Goal: Information Seeking & Learning: Learn about a topic

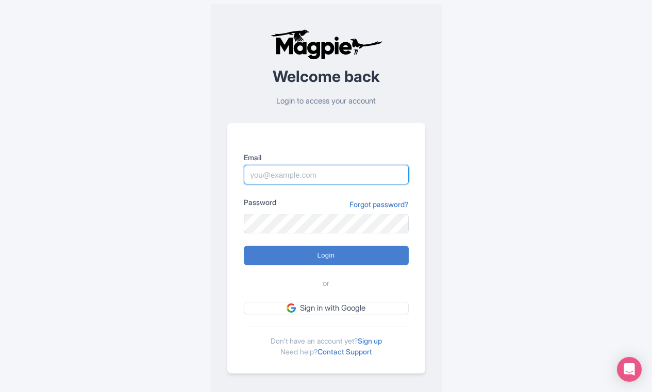
type input "[EMAIL_ADDRESS][DOMAIN_NAME]"
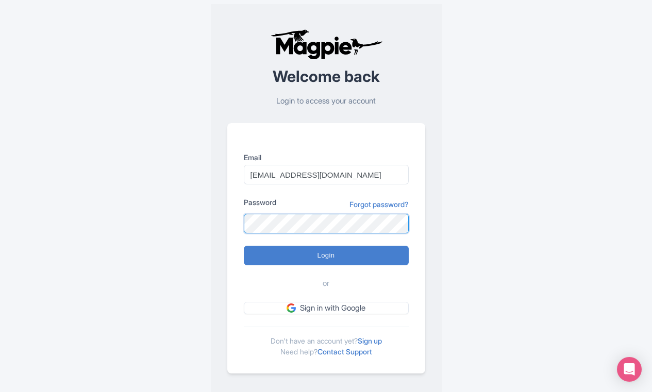
click at [326, 255] on input "Login" at bounding box center [326, 256] width 165 height 20
type input "Logging in..."
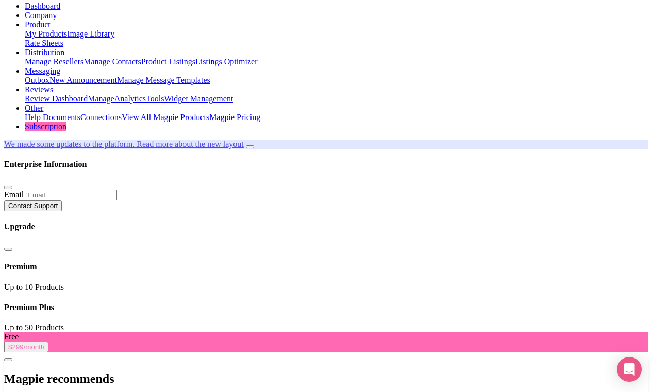
scroll to position [64, 0]
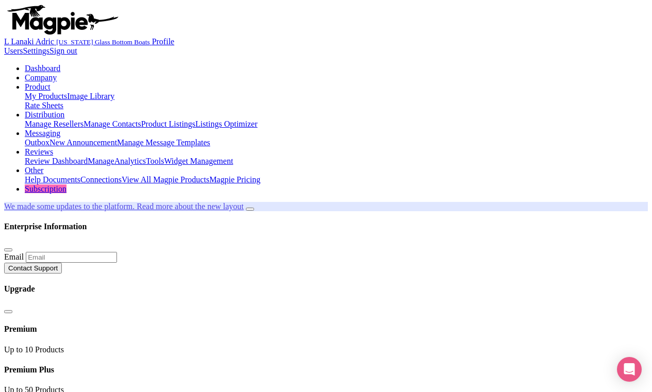
scroll to position [0, 0]
click at [53, 147] on link "Reviews" at bounding box center [39, 151] width 28 height 9
click at [114, 157] on link "Manage" at bounding box center [101, 161] width 27 height 9
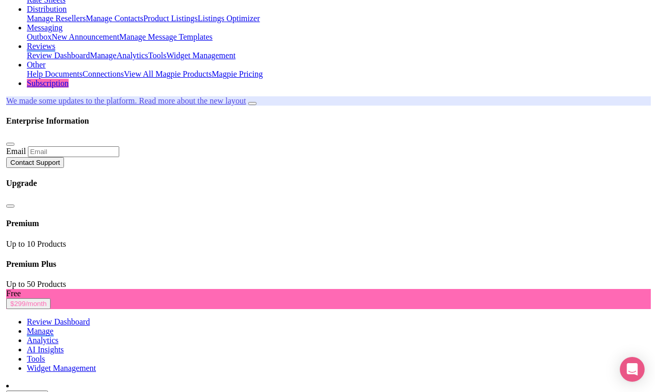
scroll to position [107, 0]
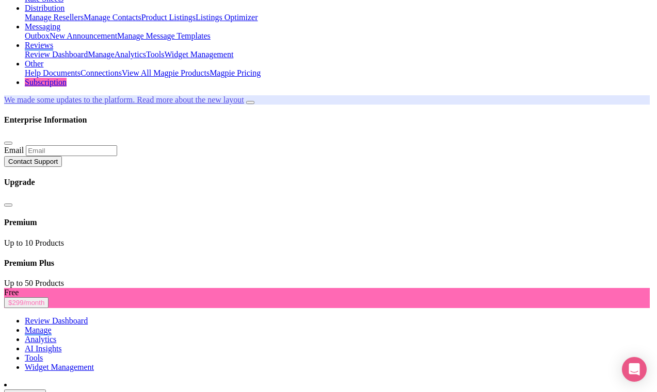
type input "Update Information"
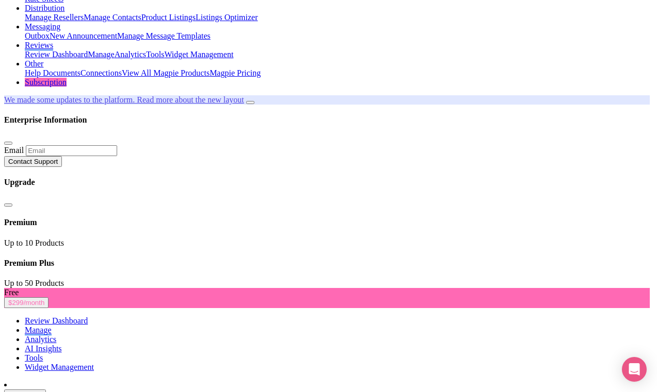
type input "Saving..."
type input "197945"
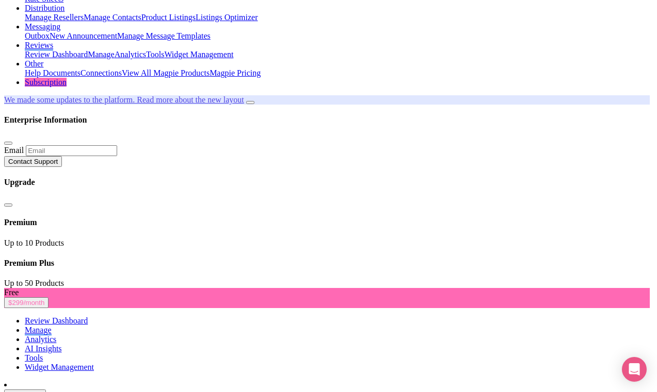
type input "Update Information"
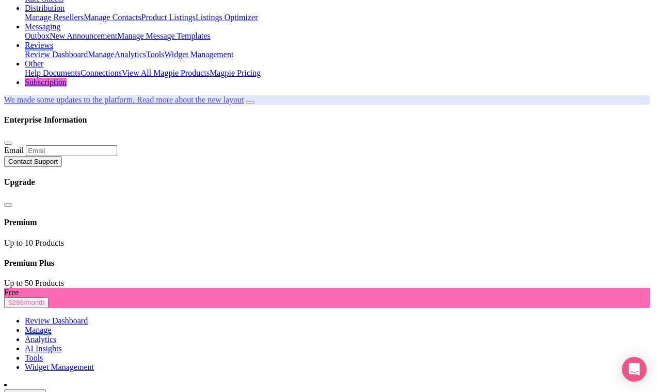
type input "Saving..."
type input "197945"
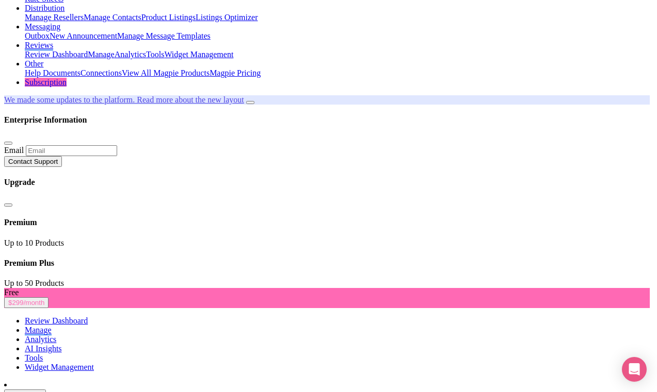
type input "Saving..."
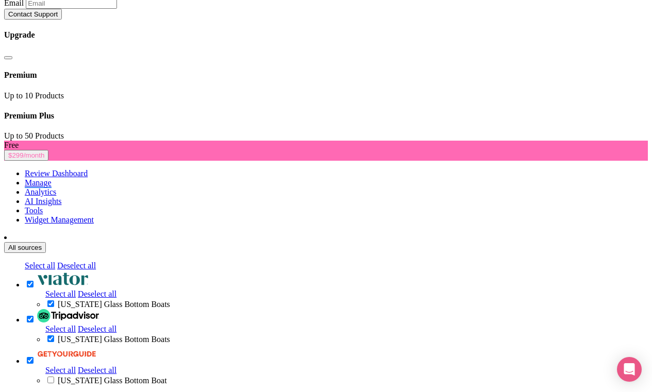
scroll to position [256, 0]
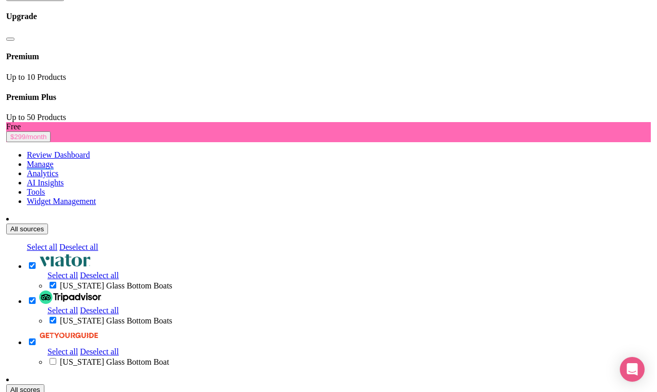
scroll to position [265, 0]
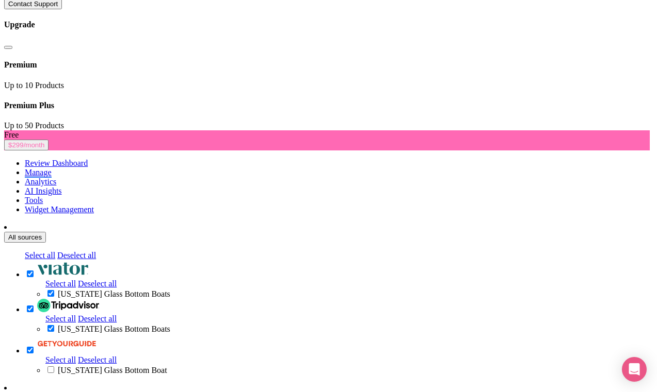
type input "Saving..."
type input "197945"
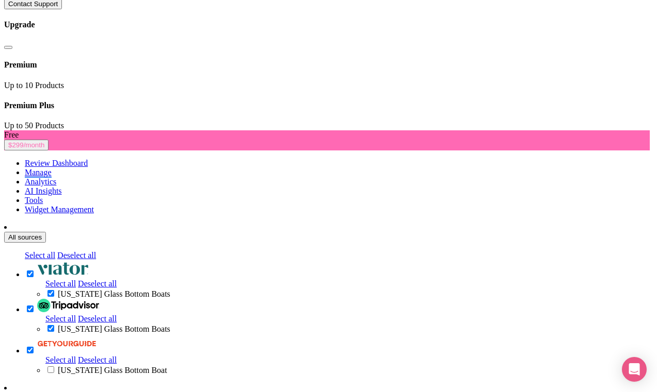
type input "Saving..."
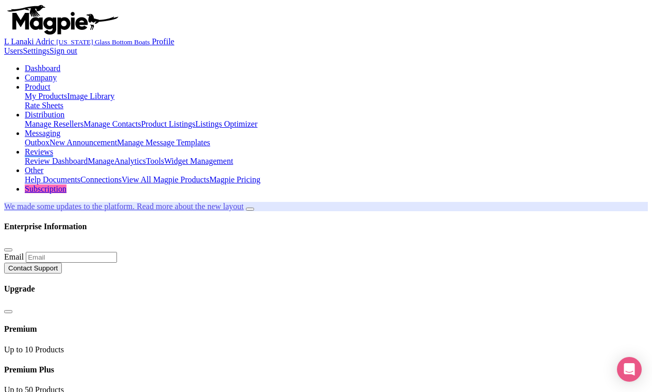
click at [57, 73] on link "Company" at bounding box center [41, 77] width 32 height 9
click at [84, 120] on link "Manage Resellers" at bounding box center [54, 124] width 59 height 9
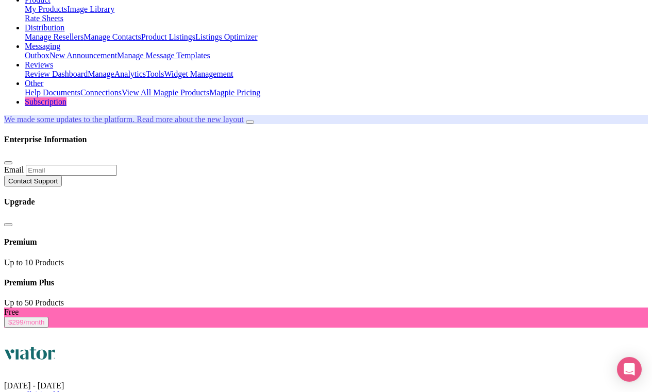
scroll to position [83, 0]
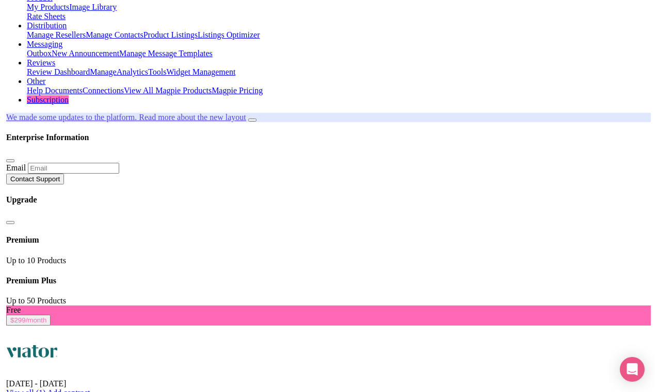
scroll to position [92, 0]
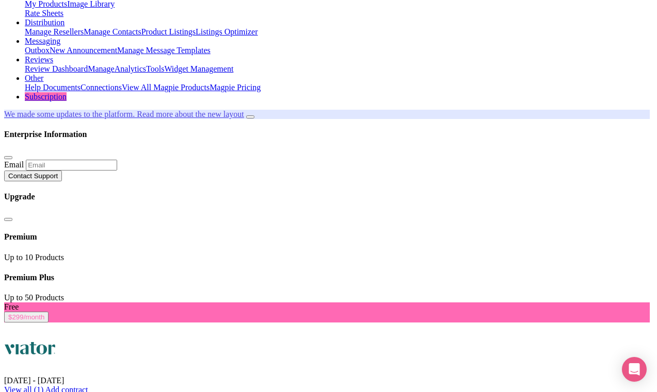
type input "Saving..."
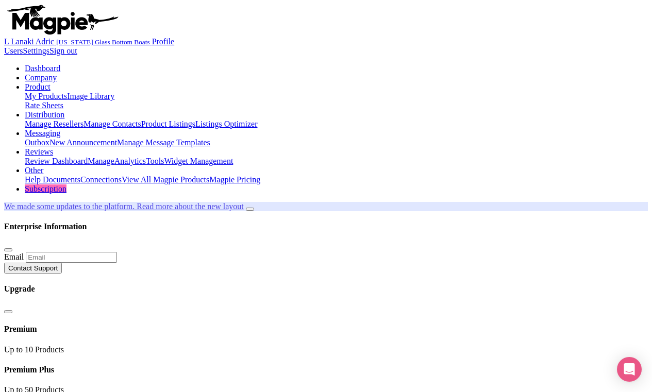
click at [122, 175] on link "Connections" at bounding box center [100, 179] width 41 height 9
click at [67, 92] on link "My Products" at bounding box center [46, 96] width 42 height 9
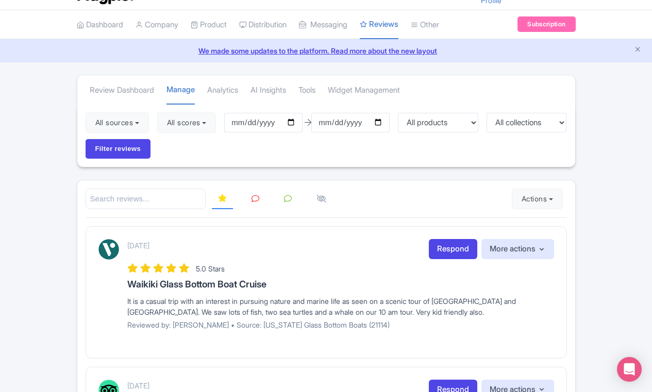
scroll to position [26, 0]
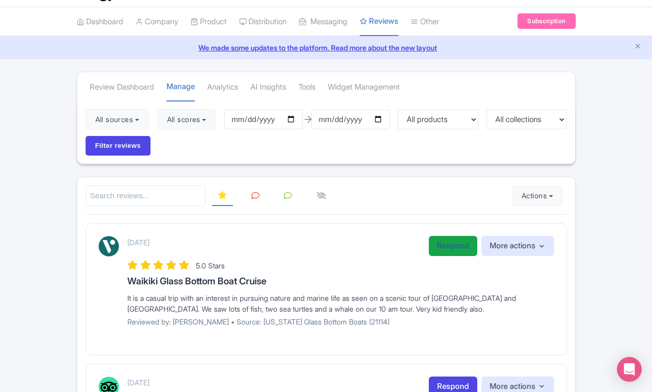
click at [458, 250] on link "Respond" at bounding box center [453, 246] width 48 height 20
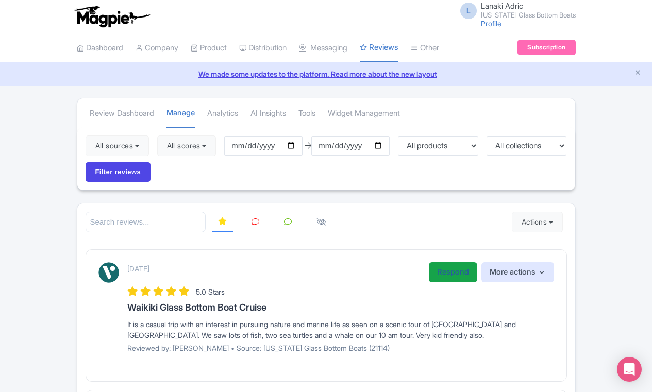
click at [448, 275] on link "Respond" at bounding box center [453, 273] width 48 height 20
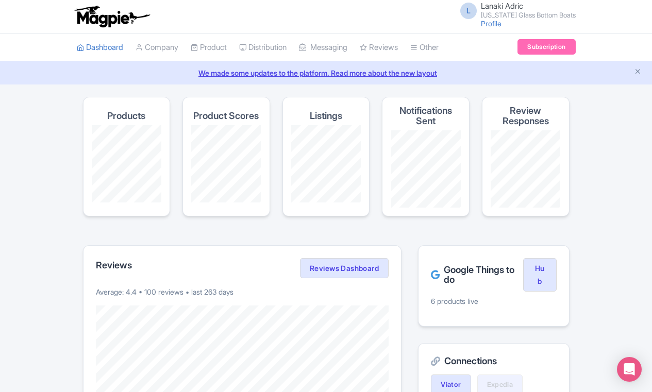
click at [537, 45] on link "Subscription" at bounding box center [547, 46] width 58 height 15
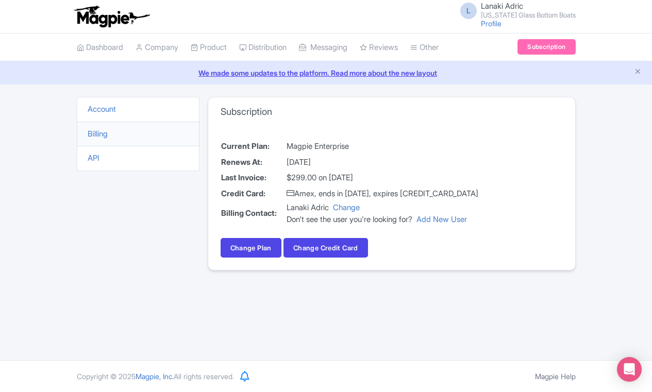
click at [284, 71] on link "We made some updates to the platform. Read more about the new layout" at bounding box center [326, 73] width 640 height 11
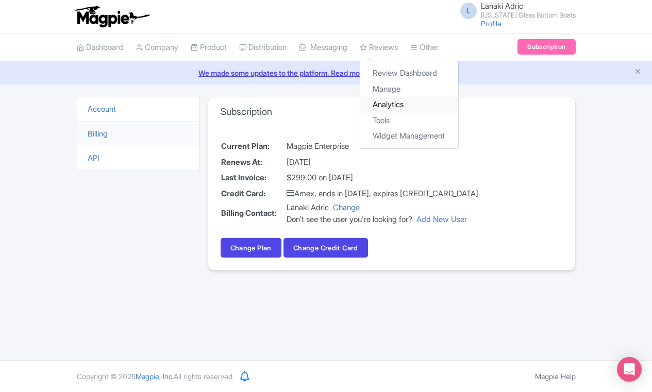
click at [397, 100] on link "Analytics" at bounding box center [409, 105] width 98 height 16
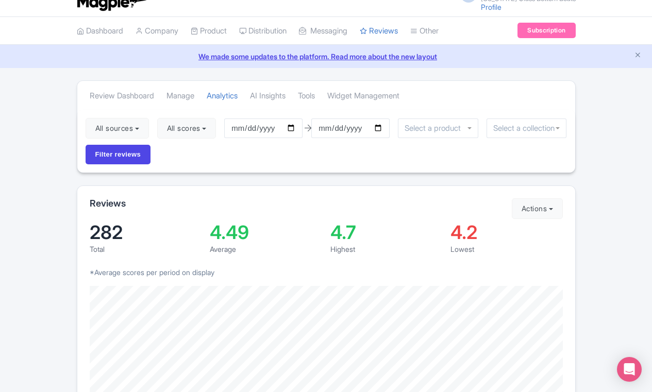
scroll to position [15, 0]
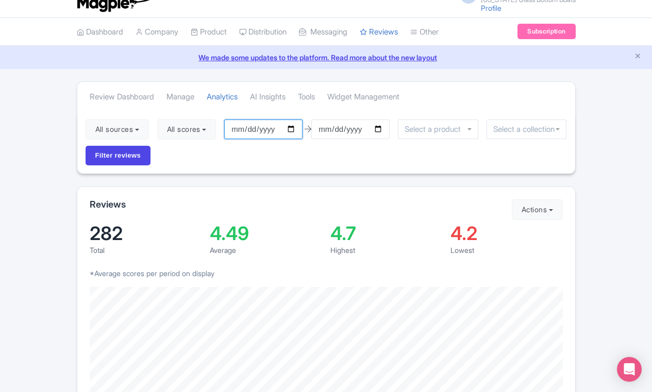
click at [257, 131] on input "[DATE]" at bounding box center [263, 130] width 78 height 20
type input "[DATE]"
click at [337, 157] on div "All sources Select all Deselect all Select all Deselect all [US_STATE] Glass Bo…" at bounding box center [326, 142] width 498 height 63
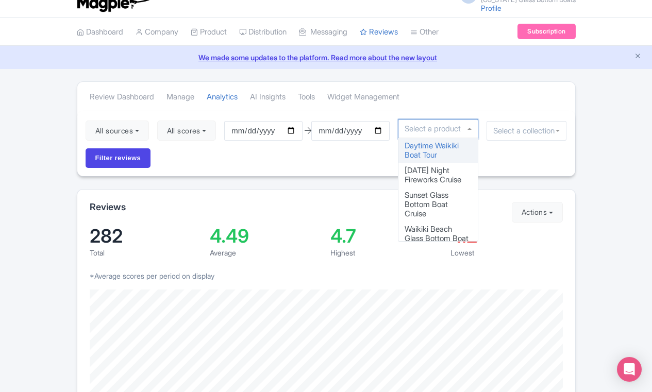
click at [449, 129] on input "select-one" at bounding box center [436, 128] width 62 height 9
click at [504, 102] on div "Review Dashboard [GEOGRAPHIC_DATA] Analytics AI Insights Tools Widget Management" at bounding box center [326, 96] width 498 height 29
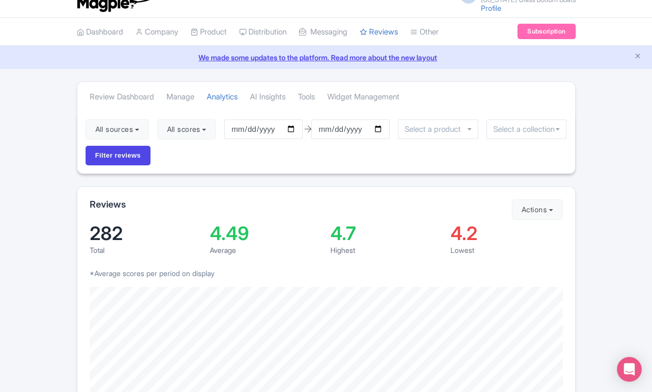
click at [546, 130] on input "select-one" at bounding box center [527, 129] width 67 height 9
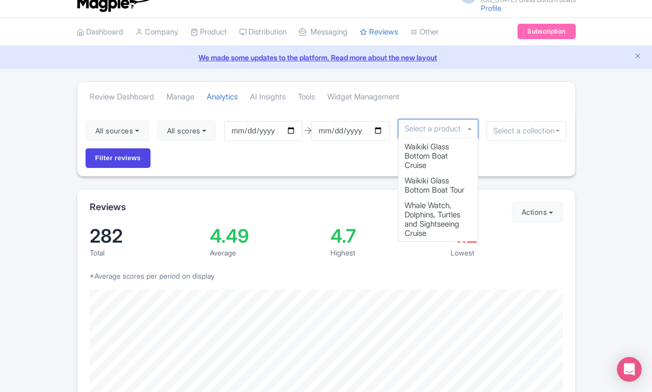
click at [466, 130] on div at bounding box center [438, 129] width 80 height 20
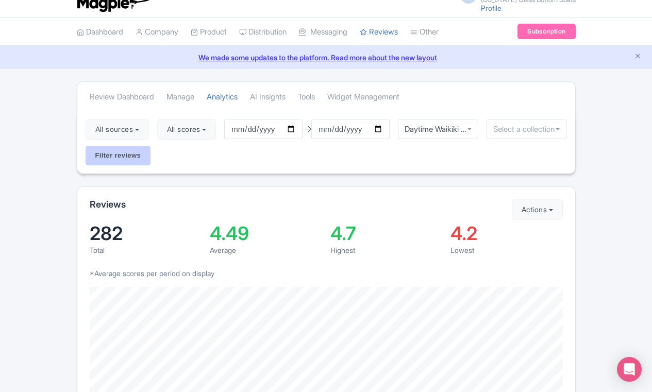
click at [130, 151] on input "Filter reviews" at bounding box center [118, 156] width 65 height 20
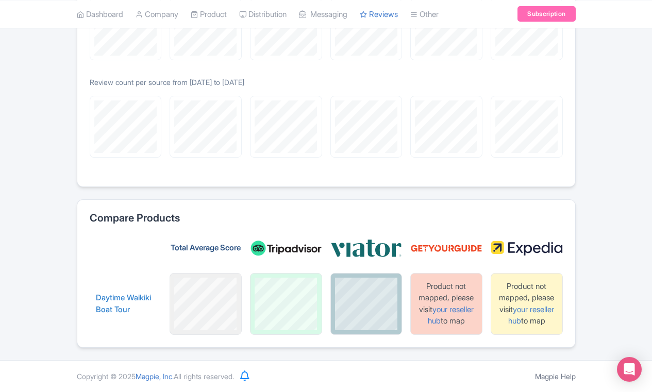
scroll to position [1108, 0]
click at [448, 308] on link "your reseller hub" at bounding box center [451, 316] width 46 height 22
